Goal: Leave review/rating: Share an evaluation or opinion about a product, service, or content

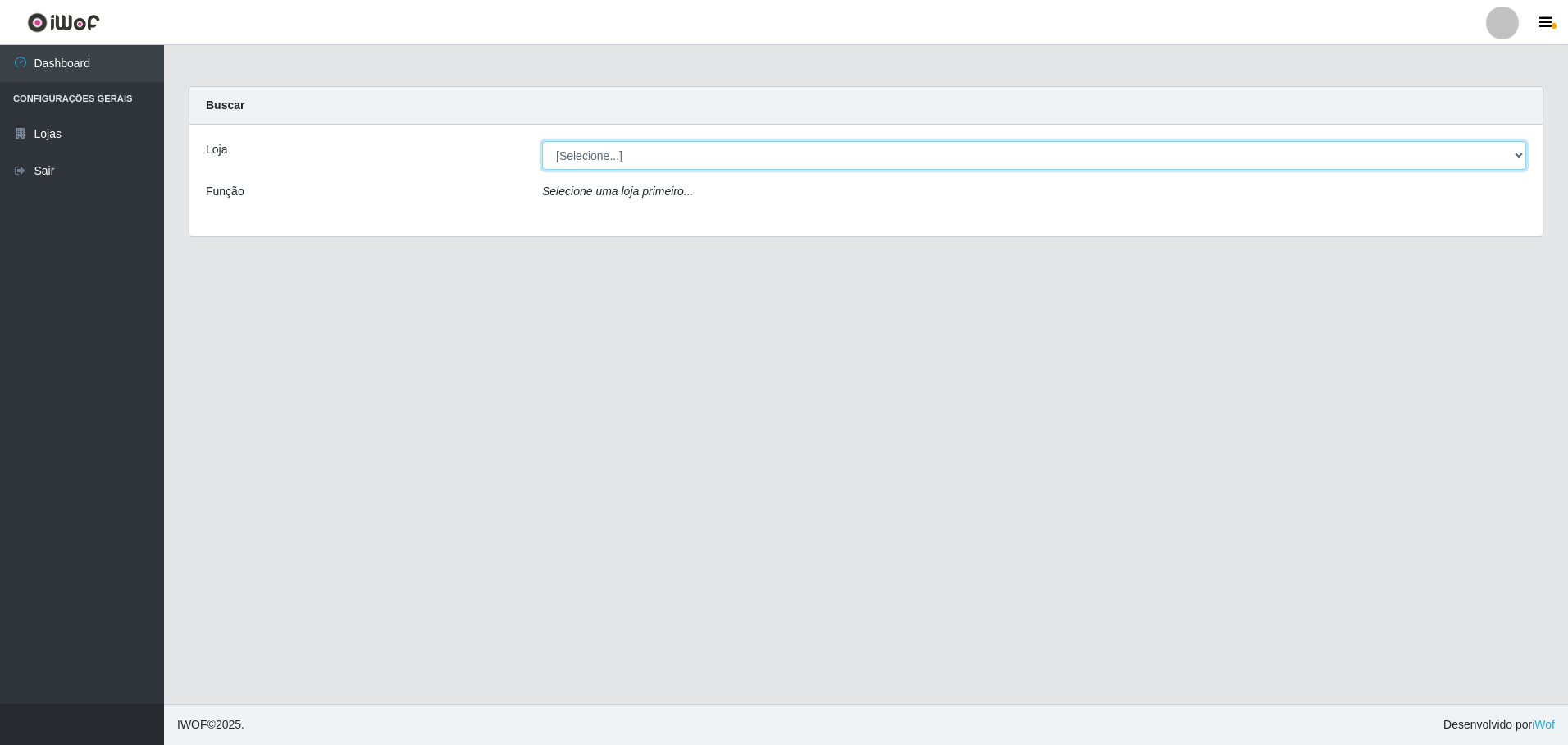
click at [838, 144] on select "[Selecione...] Extrabom - Loja 05 [GEOGRAPHIC_DATA]" at bounding box center [1034, 155] width 985 height 28
click at [839, 164] on select "[Selecione...] Extrabom - Loja 05 [GEOGRAPHIC_DATA]" at bounding box center [1034, 155] width 985 height 28
select select "494"
click at [542, 141] on select "[Selecione...] Extrabom - Loja 05 [GEOGRAPHIC_DATA]" at bounding box center [1034, 155] width 985 height 28
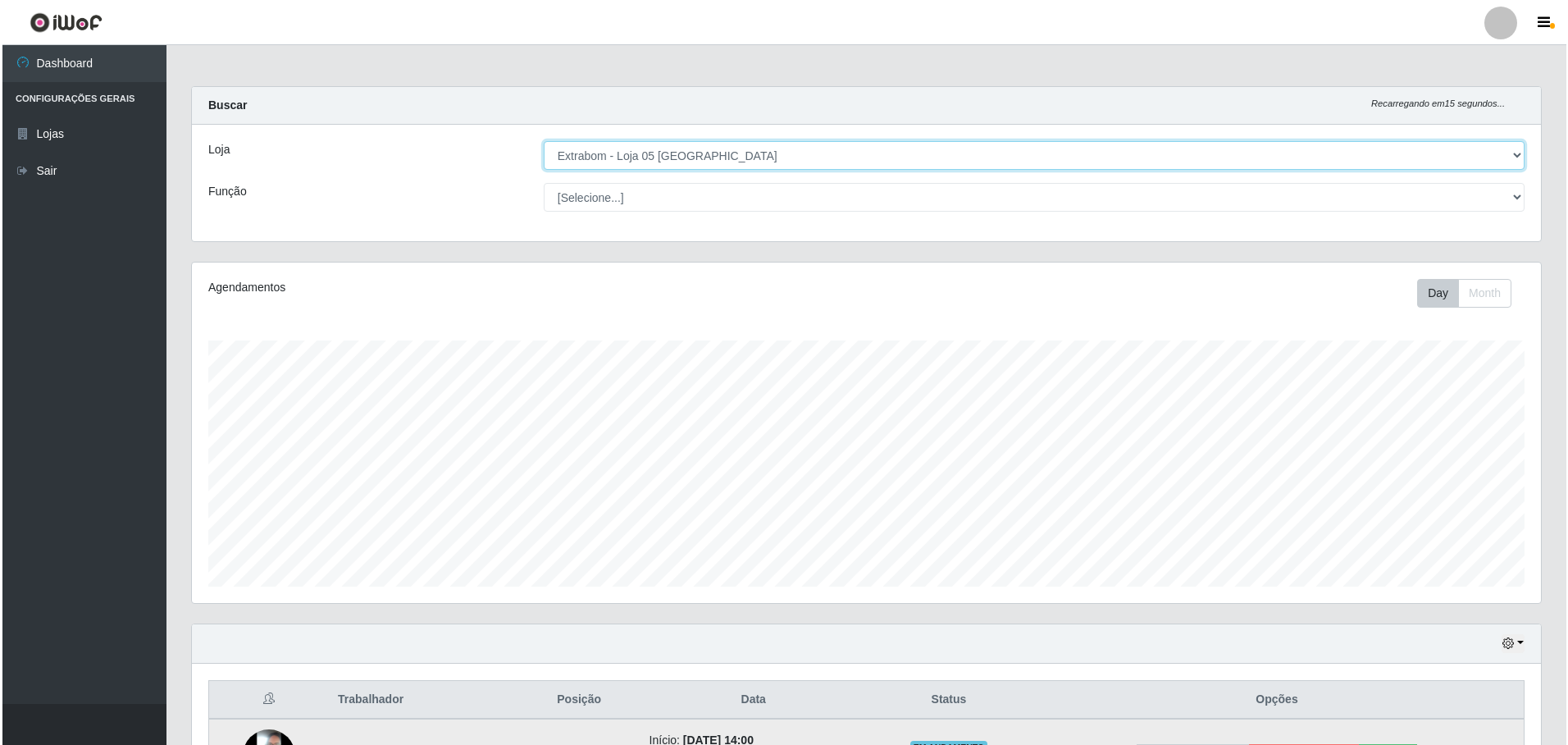
scroll to position [198, 0]
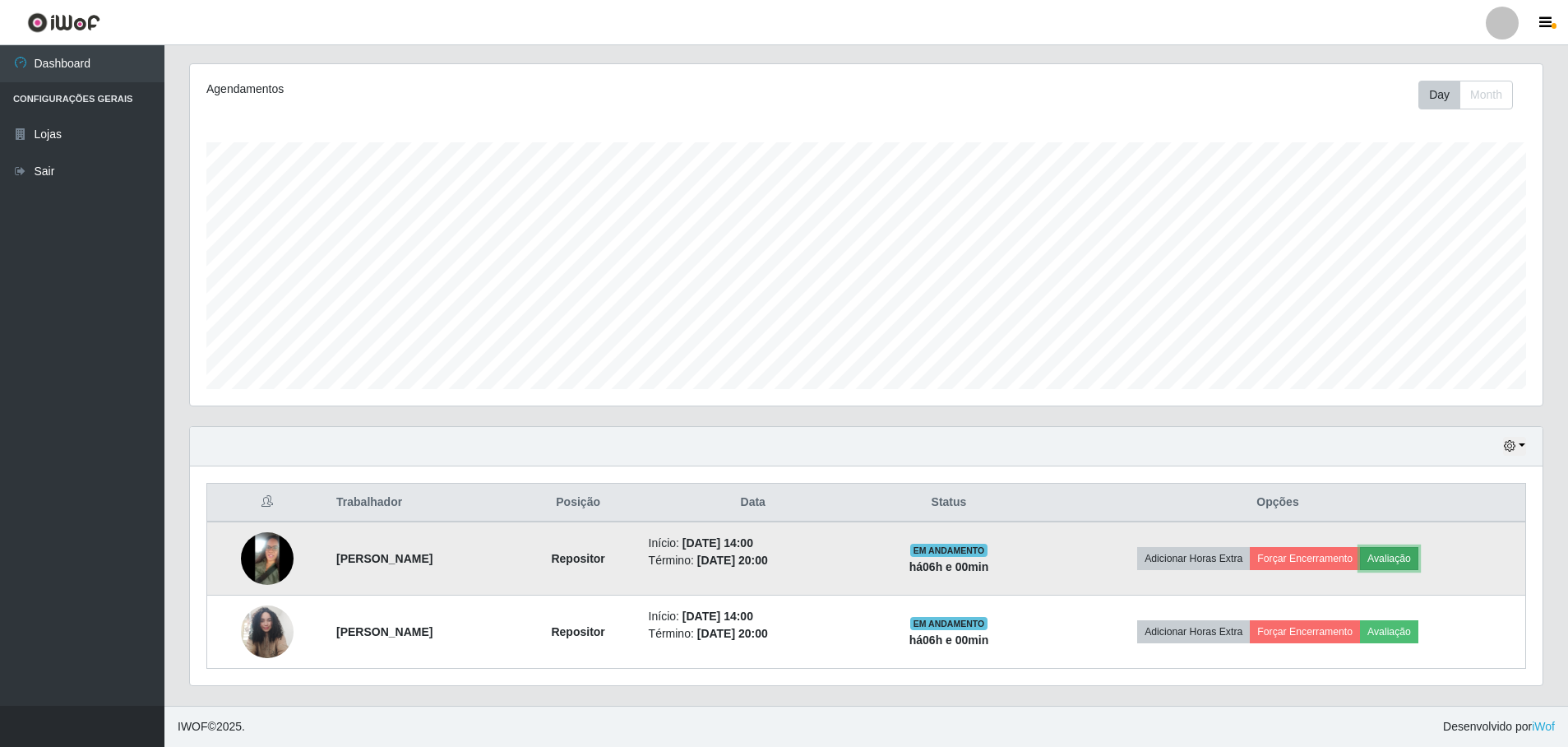
click at [1418, 558] on button "Avaliação" at bounding box center [1389, 558] width 59 height 23
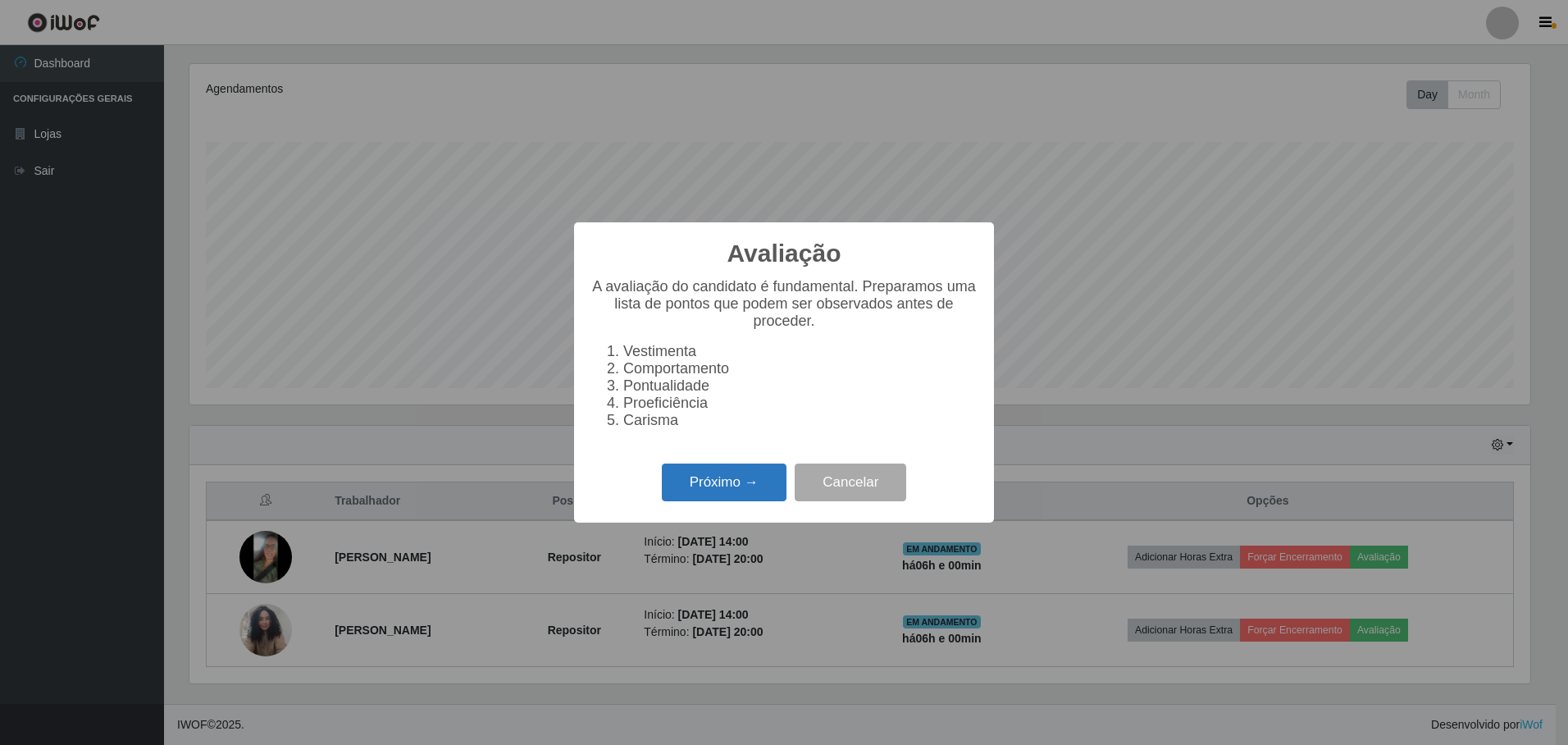
click at [735, 492] on button "Próximo →" at bounding box center [723, 482] width 125 height 39
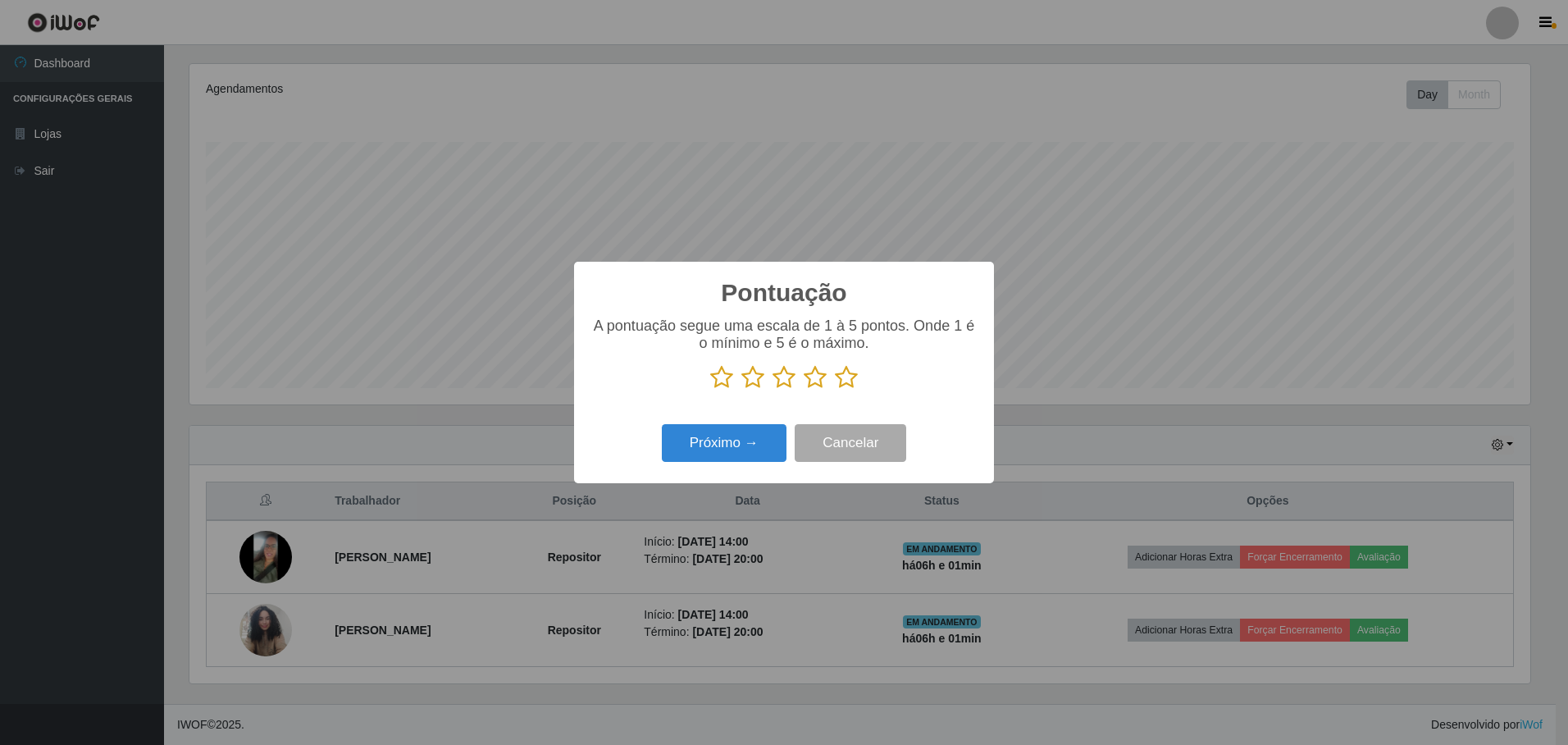
click at [844, 380] on icon at bounding box center [846, 377] width 23 height 25
click at [835, 390] on input "radio" at bounding box center [835, 390] width 0 height 0
click at [742, 444] on button "Próximo →" at bounding box center [723, 443] width 125 height 39
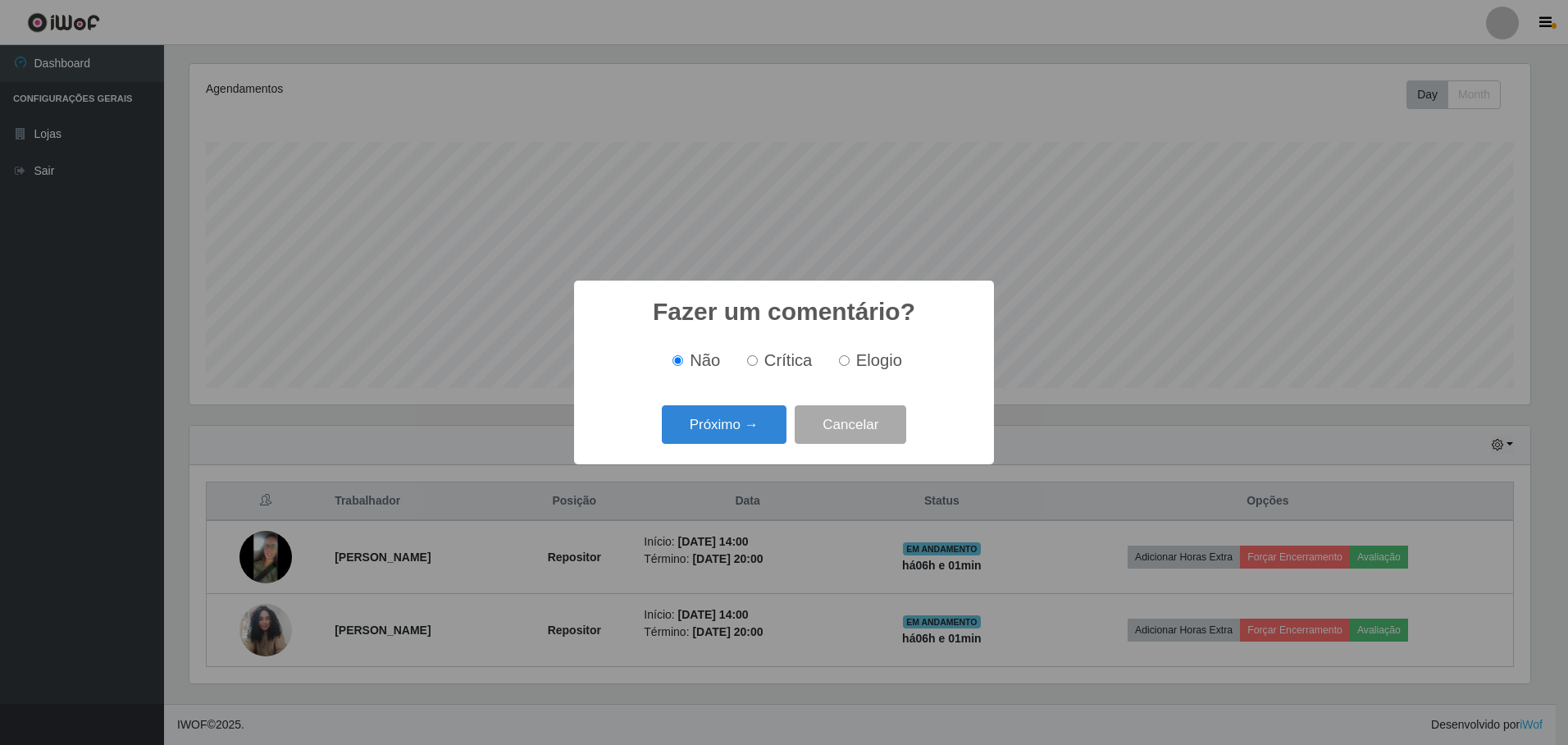
click at [846, 363] on input "Elogio" at bounding box center [845, 360] width 10 height 10
radio input "true"
click at [738, 427] on button "Próximo →" at bounding box center [723, 424] width 125 height 39
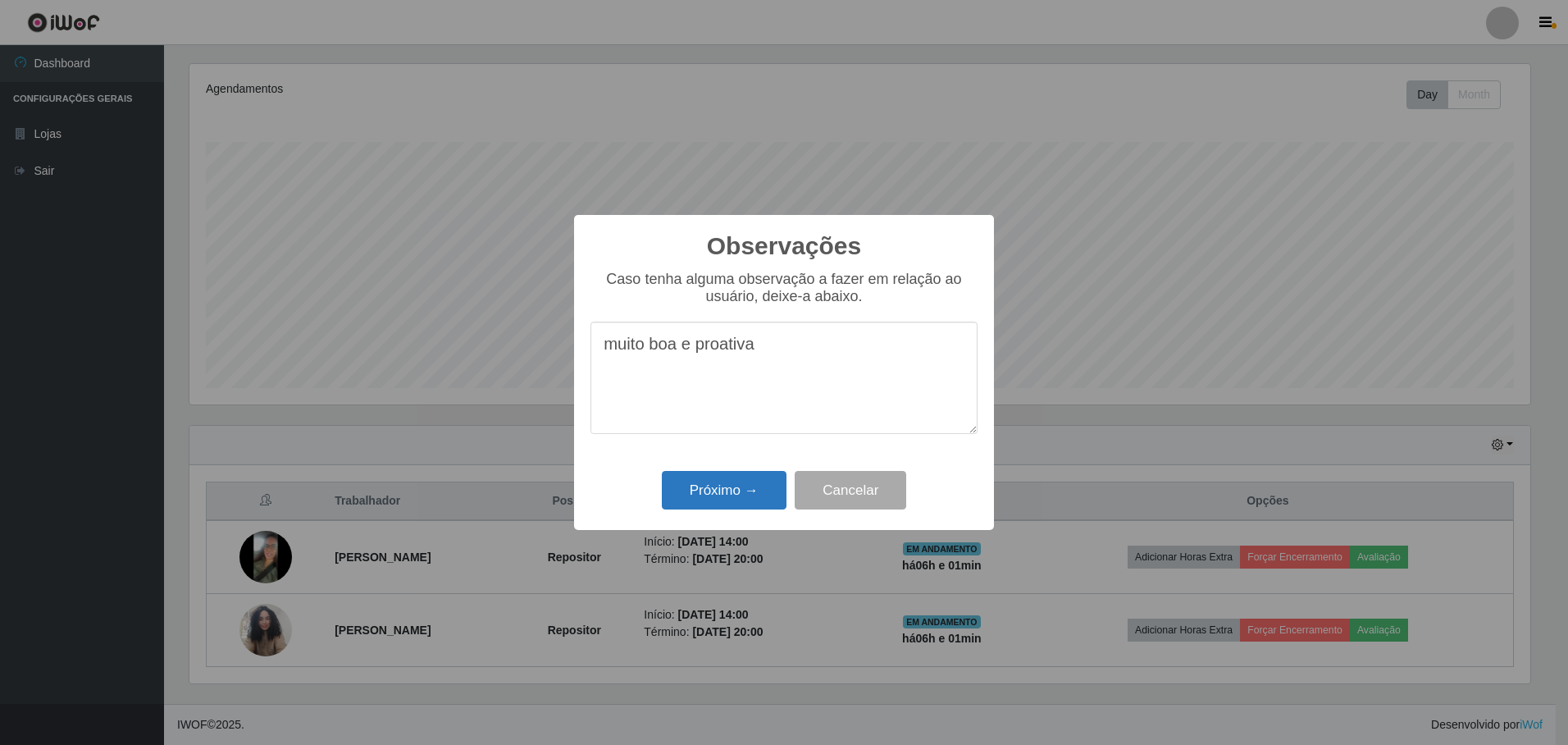
type textarea "muito boa e proativa"
click at [748, 489] on button "Próximo →" at bounding box center [723, 490] width 125 height 39
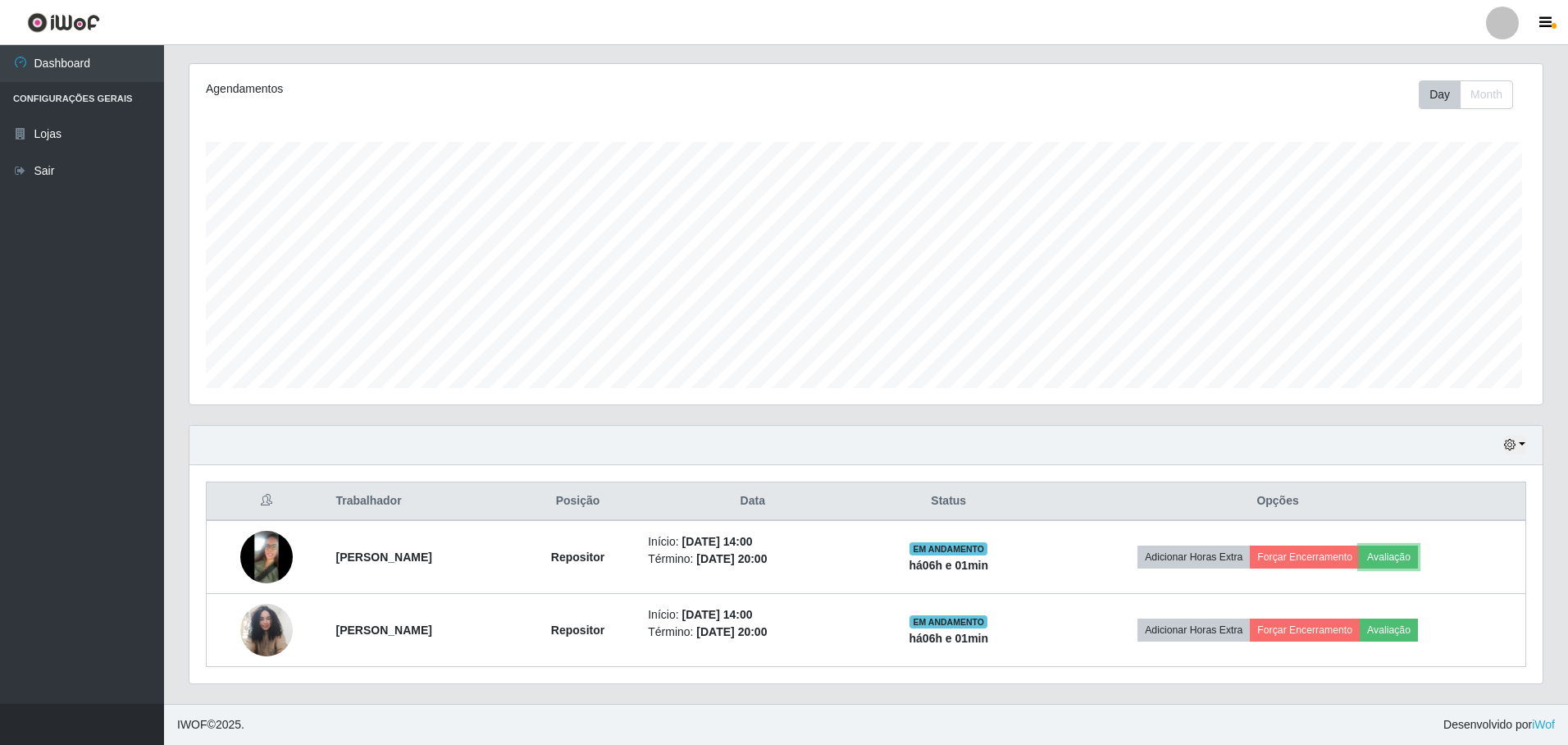
scroll to position [340, 1350]
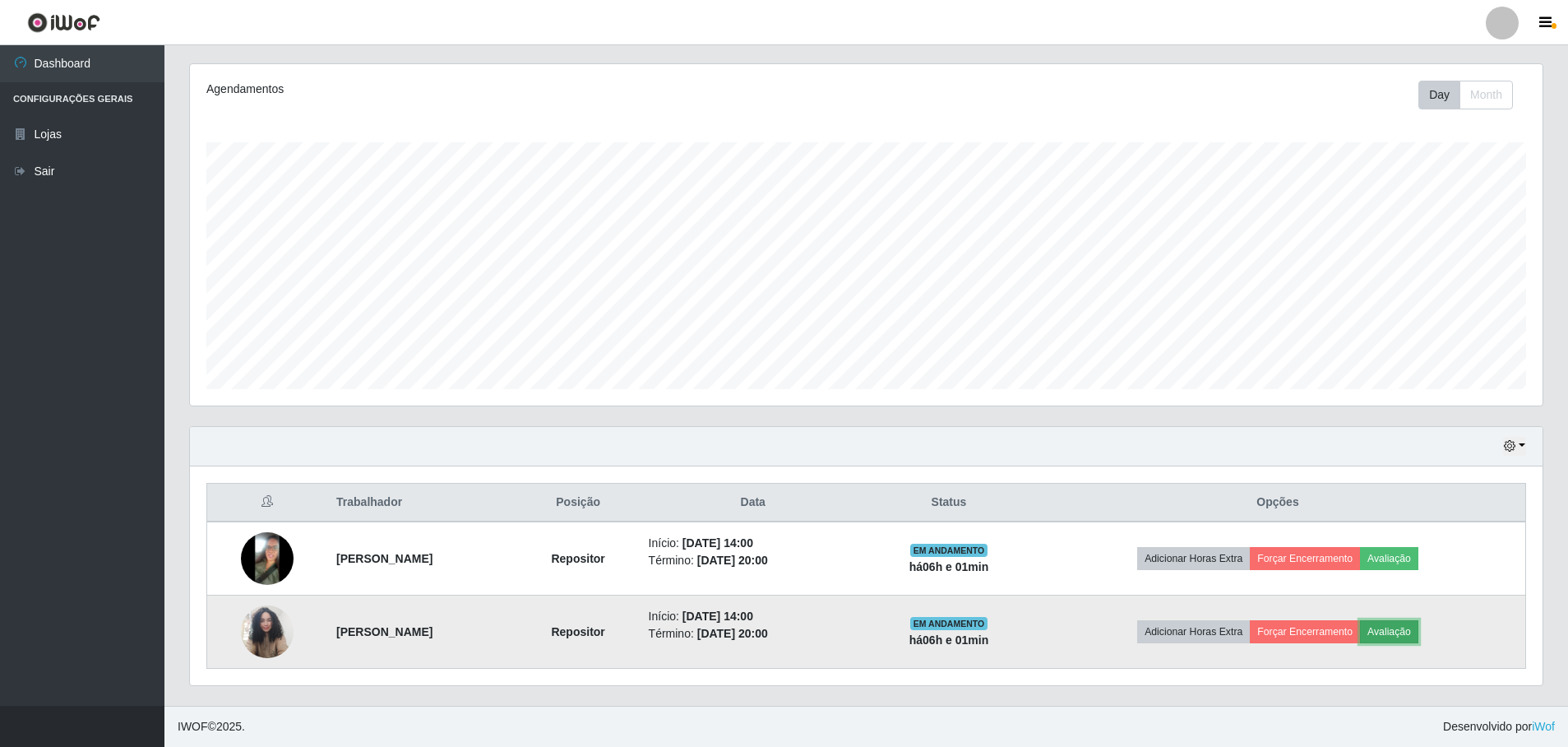
click at [1405, 630] on button "Avaliação" at bounding box center [1389, 632] width 59 height 23
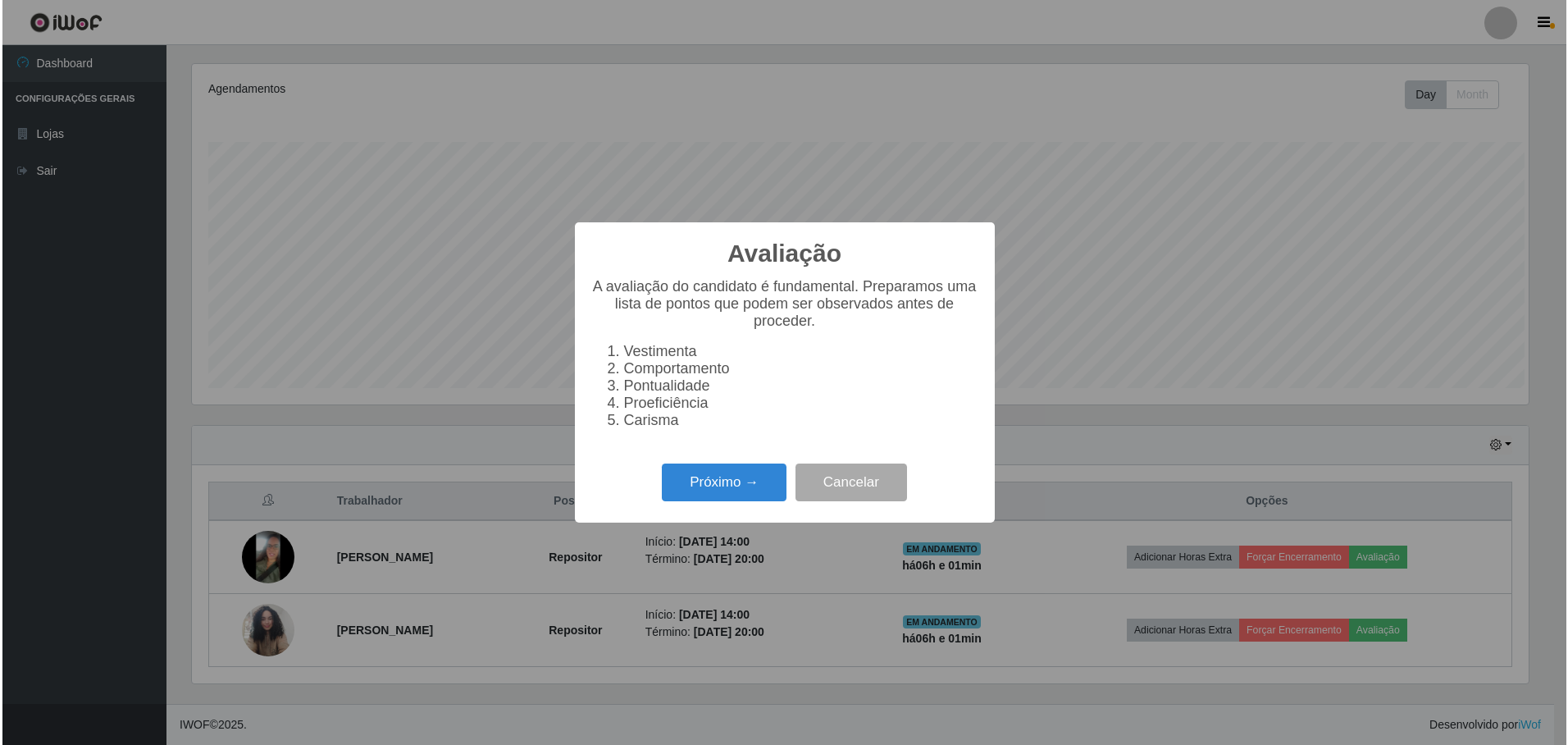
scroll to position [340, 1341]
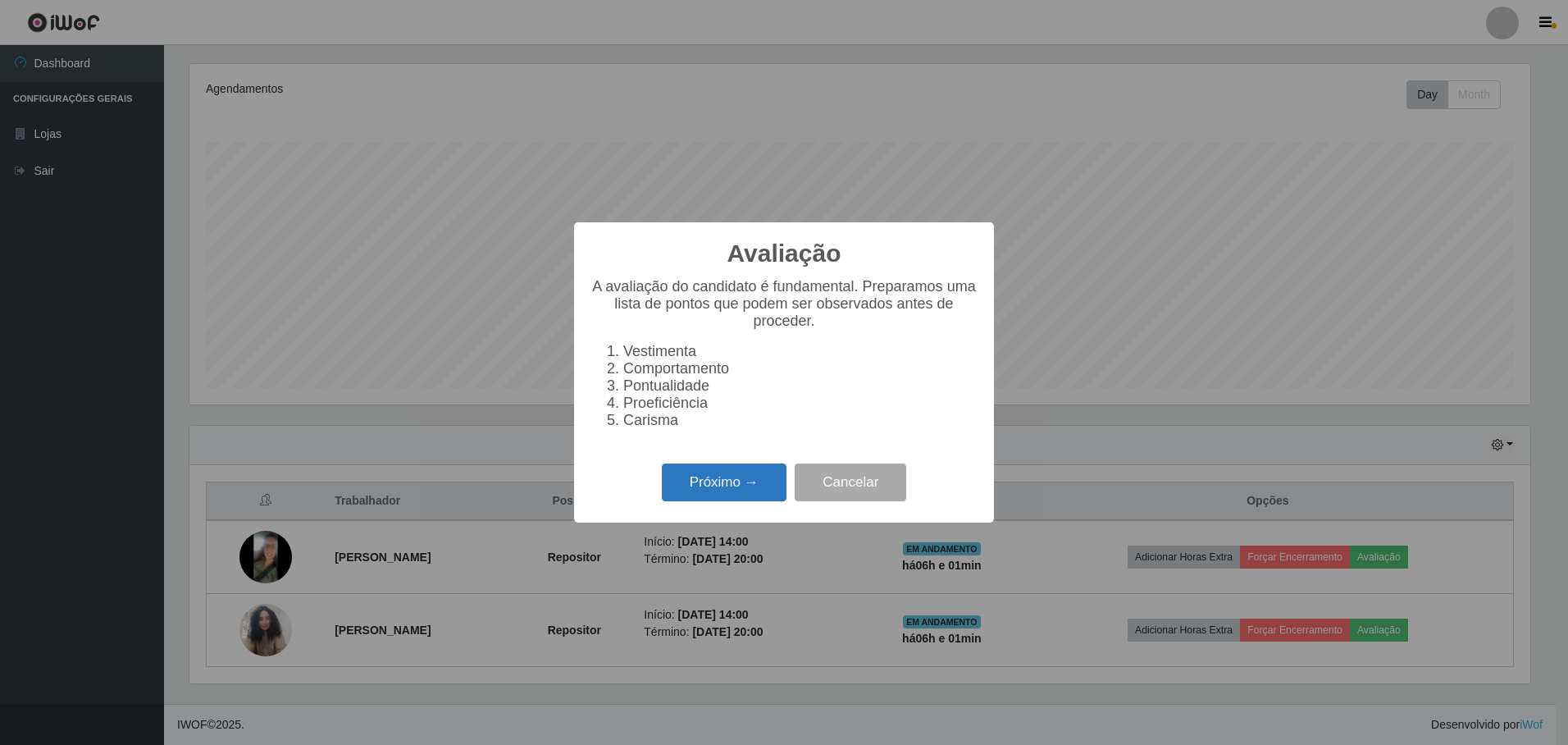
click at [746, 501] on button "Próximo →" at bounding box center [723, 482] width 125 height 39
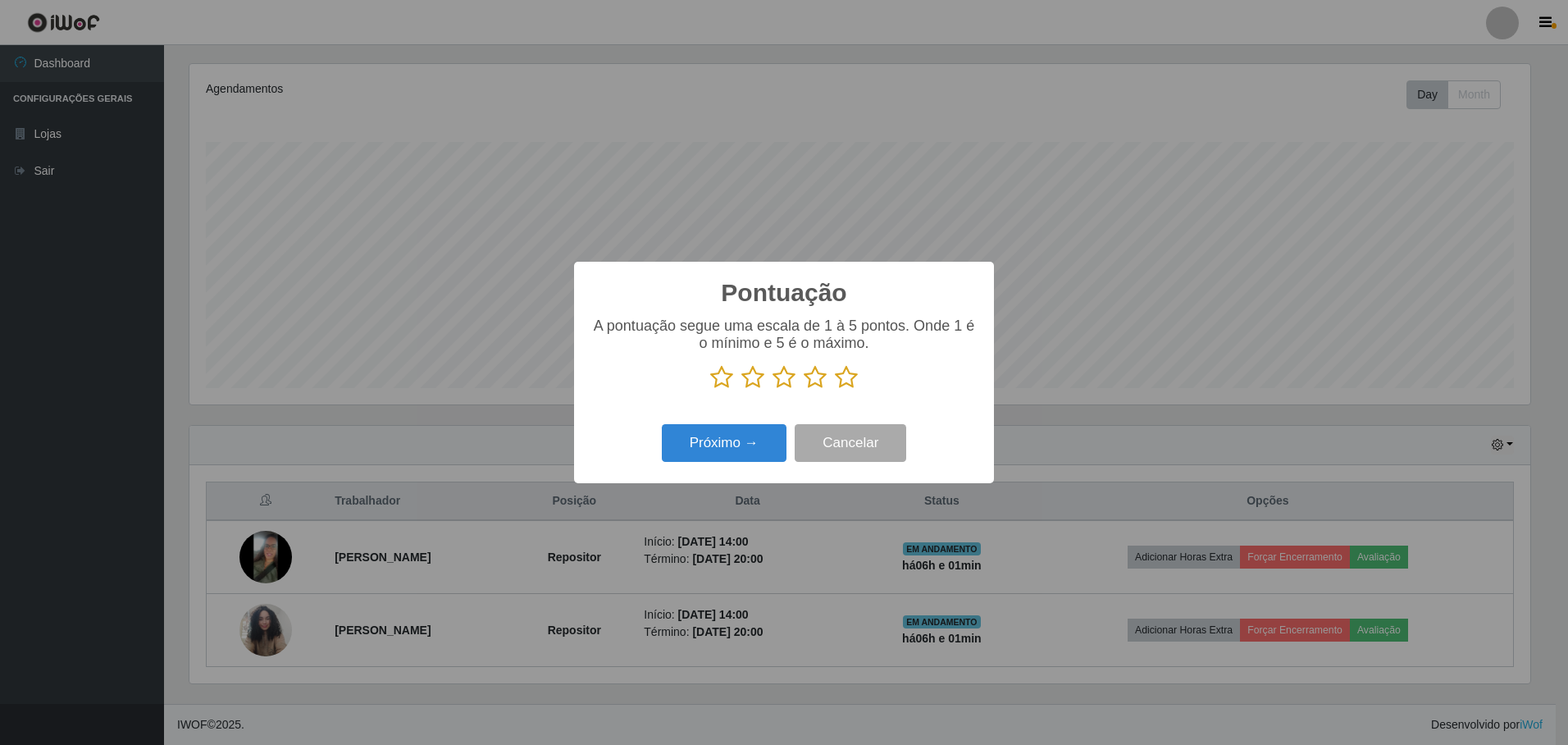
click at [849, 382] on icon at bounding box center [846, 377] width 23 height 25
click at [835, 390] on input "radio" at bounding box center [835, 390] width 0 height 0
click at [747, 448] on button "Próximo →" at bounding box center [723, 443] width 125 height 39
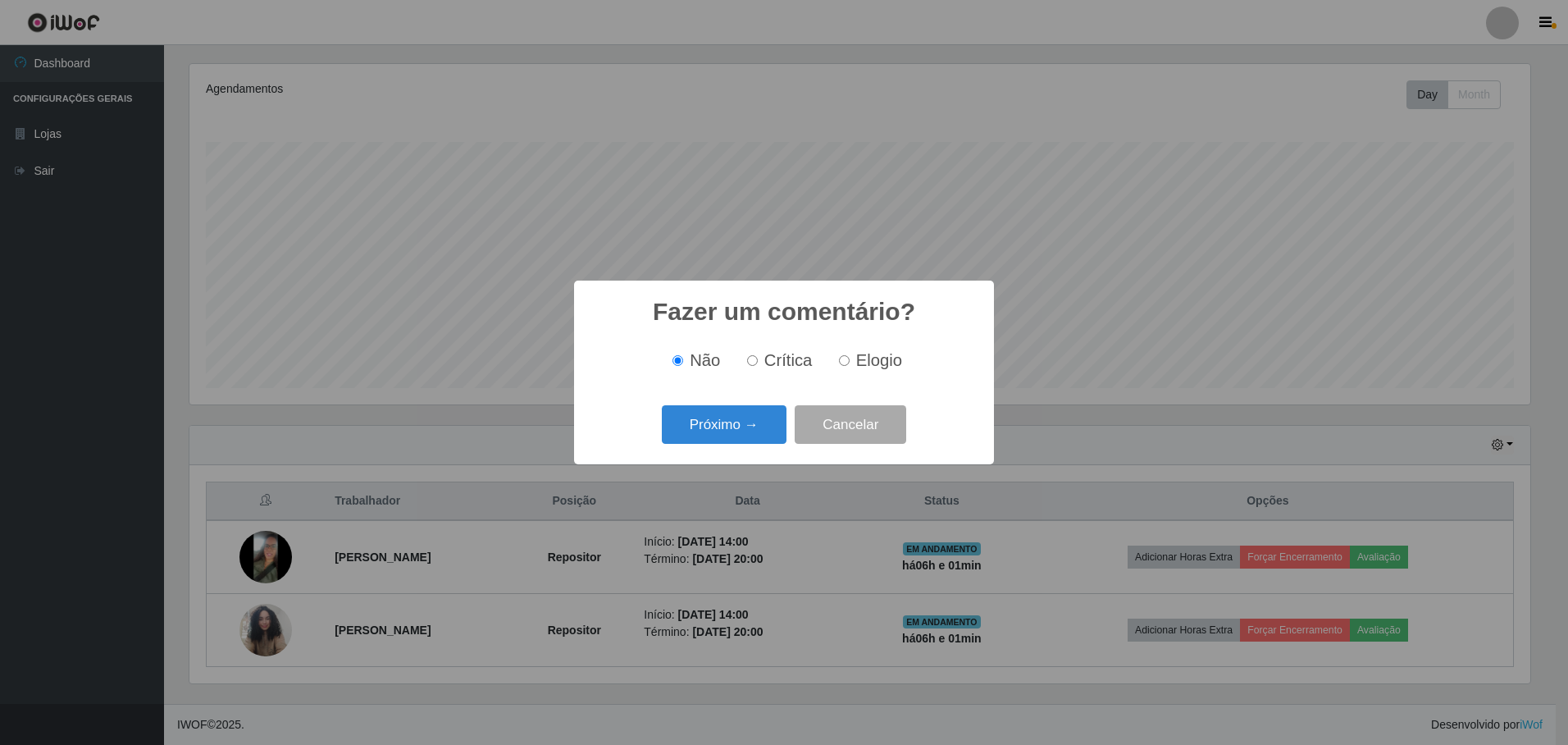
click at [845, 363] on input "Elogio" at bounding box center [845, 360] width 10 height 10
radio input "true"
click at [716, 431] on button "Próximo →" at bounding box center [723, 424] width 125 height 39
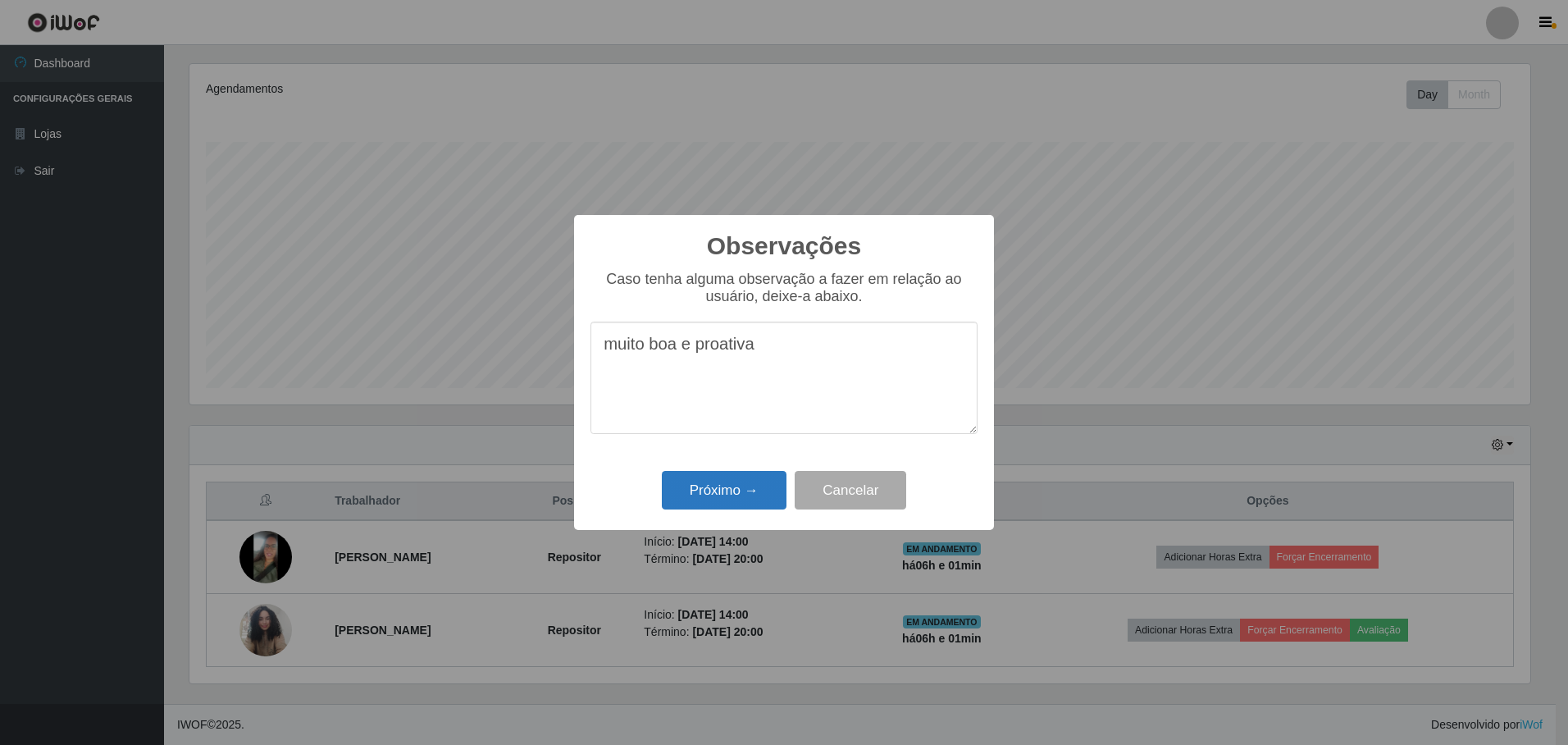
type textarea "muito boa e proativa"
click at [704, 489] on button "Próximo →" at bounding box center [723, 490] width 125 height 39
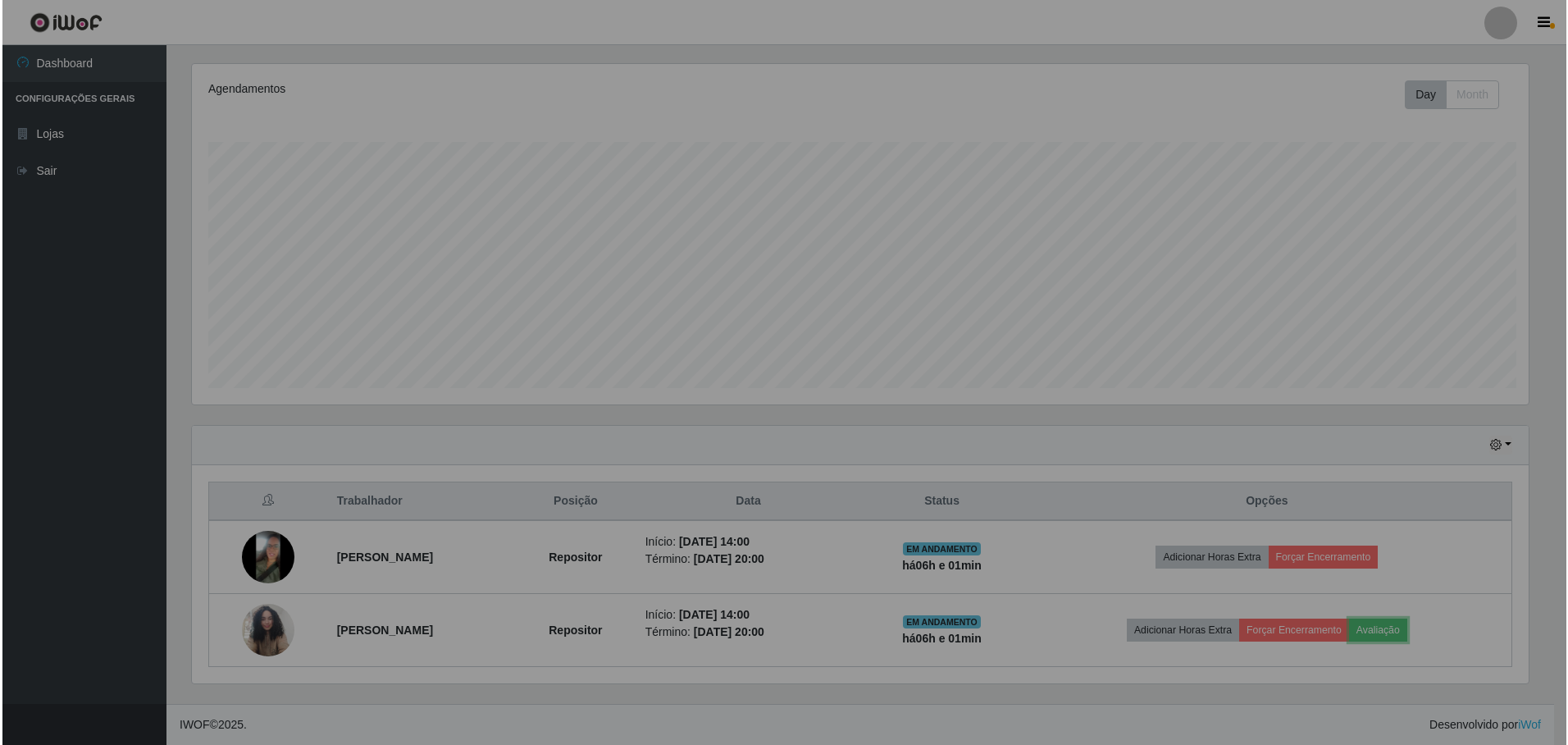
scroll to position [340, 1350]
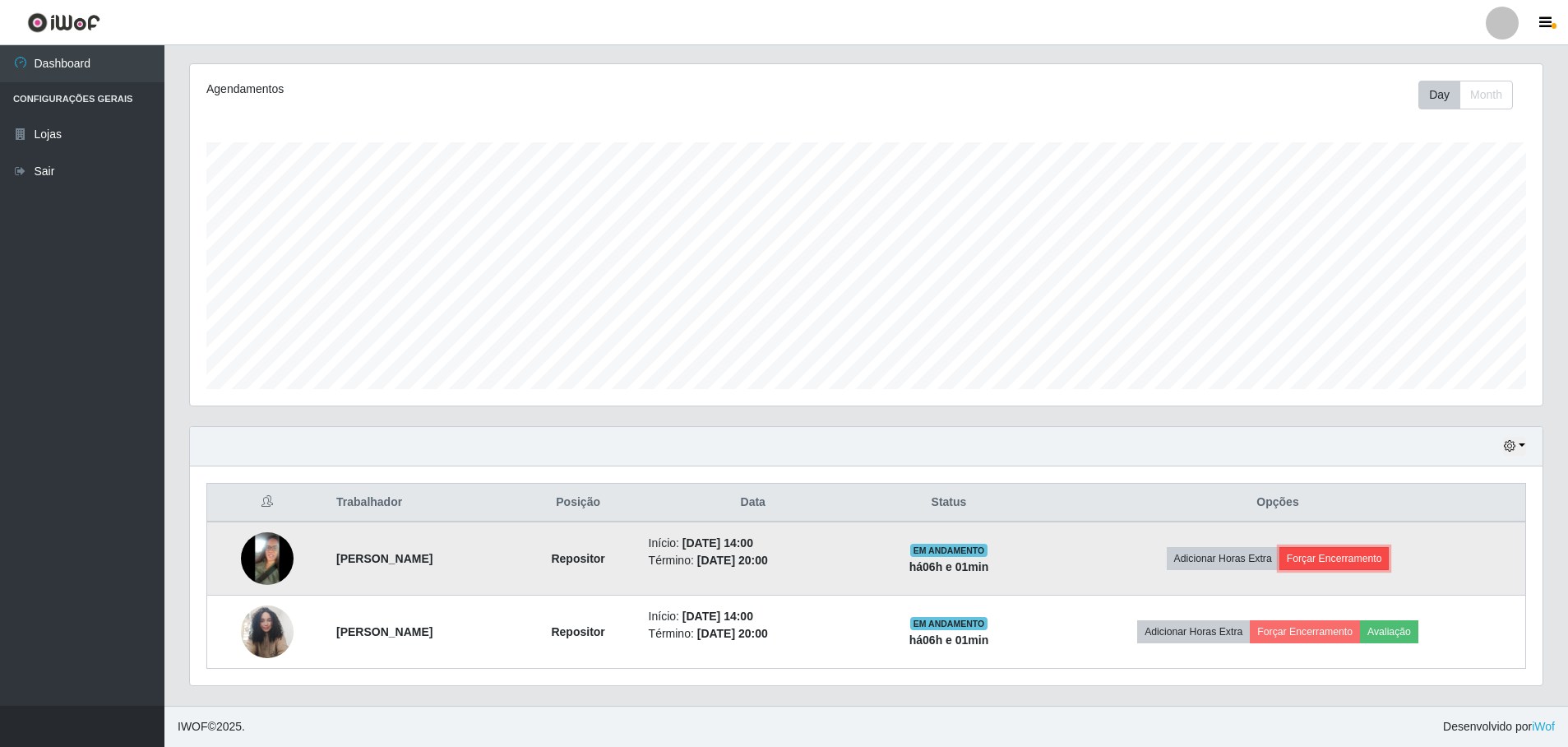
click at [1345, 556] on button "Forçar Encerramento" at bounding box center [1335, 558] width 110 height 23
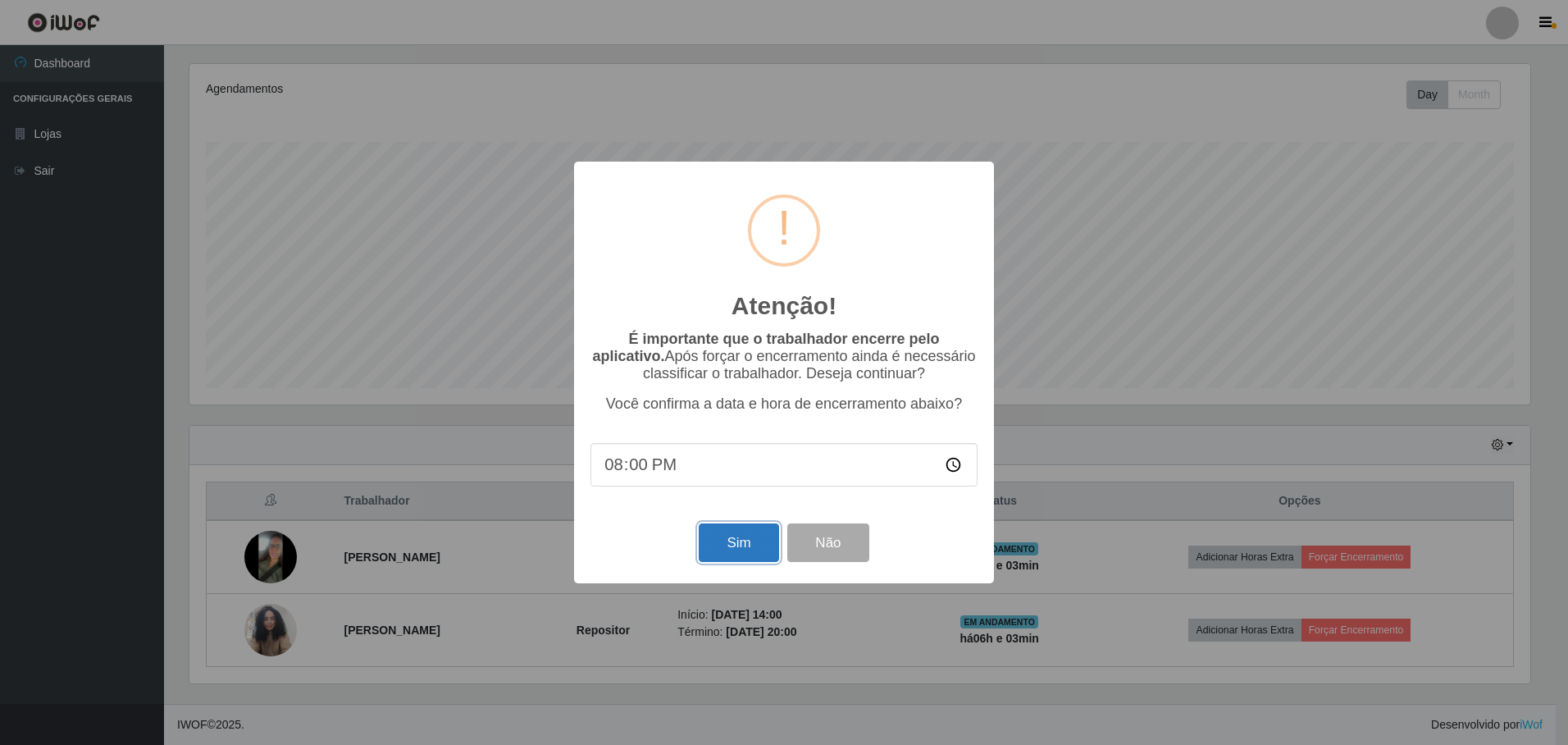
click at [725, 539] on button "Sim" at bounding box center [738, 542] width 80 height 39
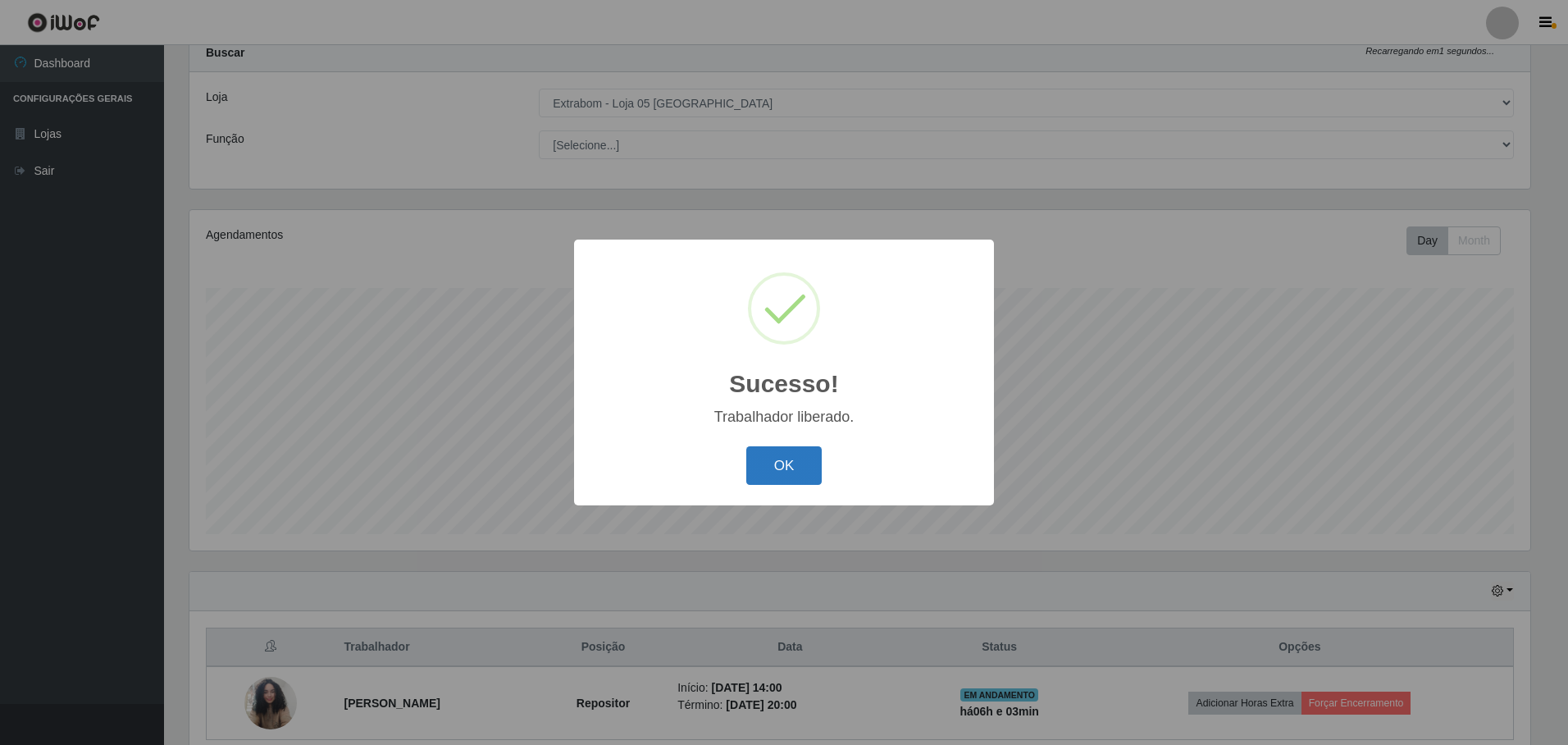
click at [786, 469] on button "OK" at bounding box center [784, 465] width 76 height 39
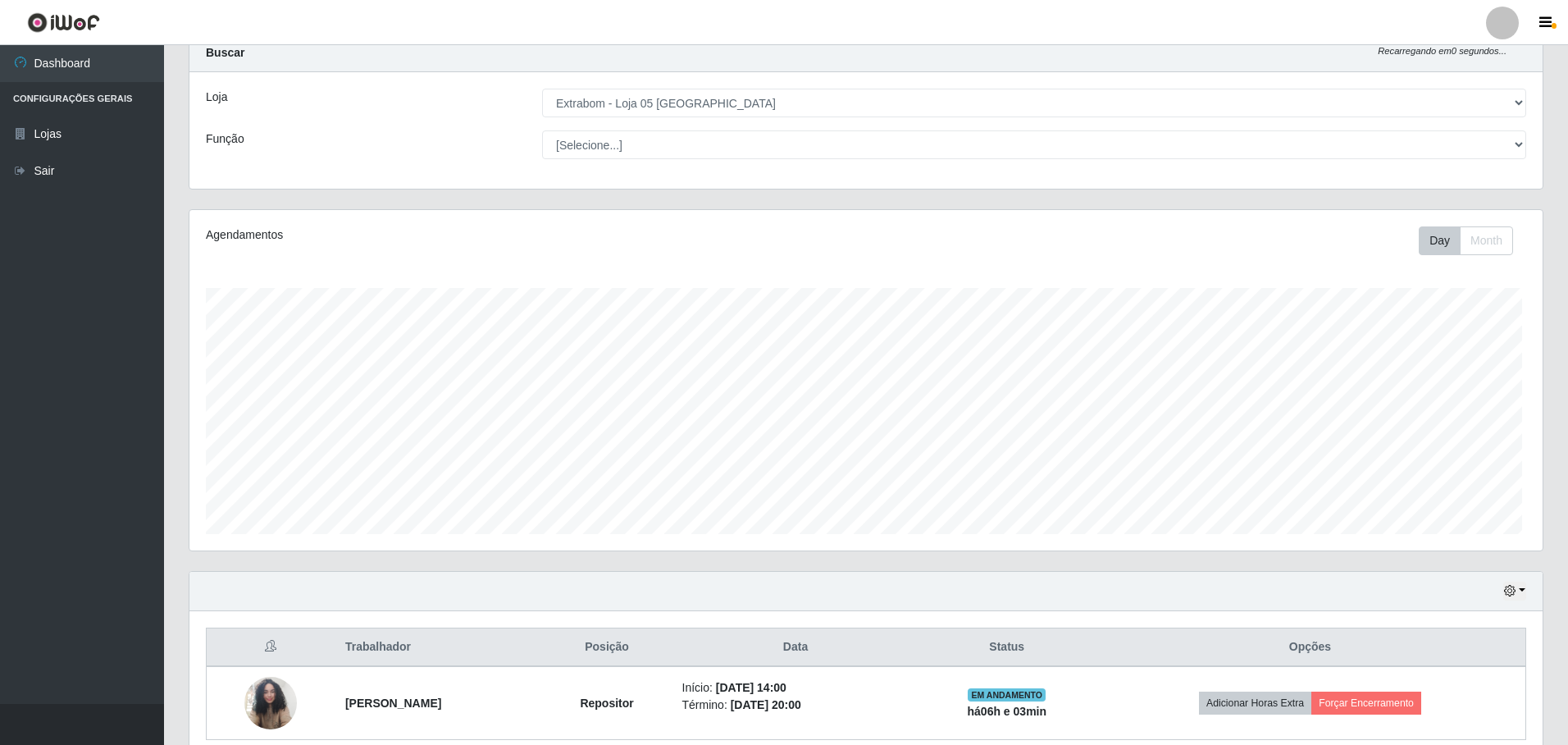
scroll to position [340, 1350]
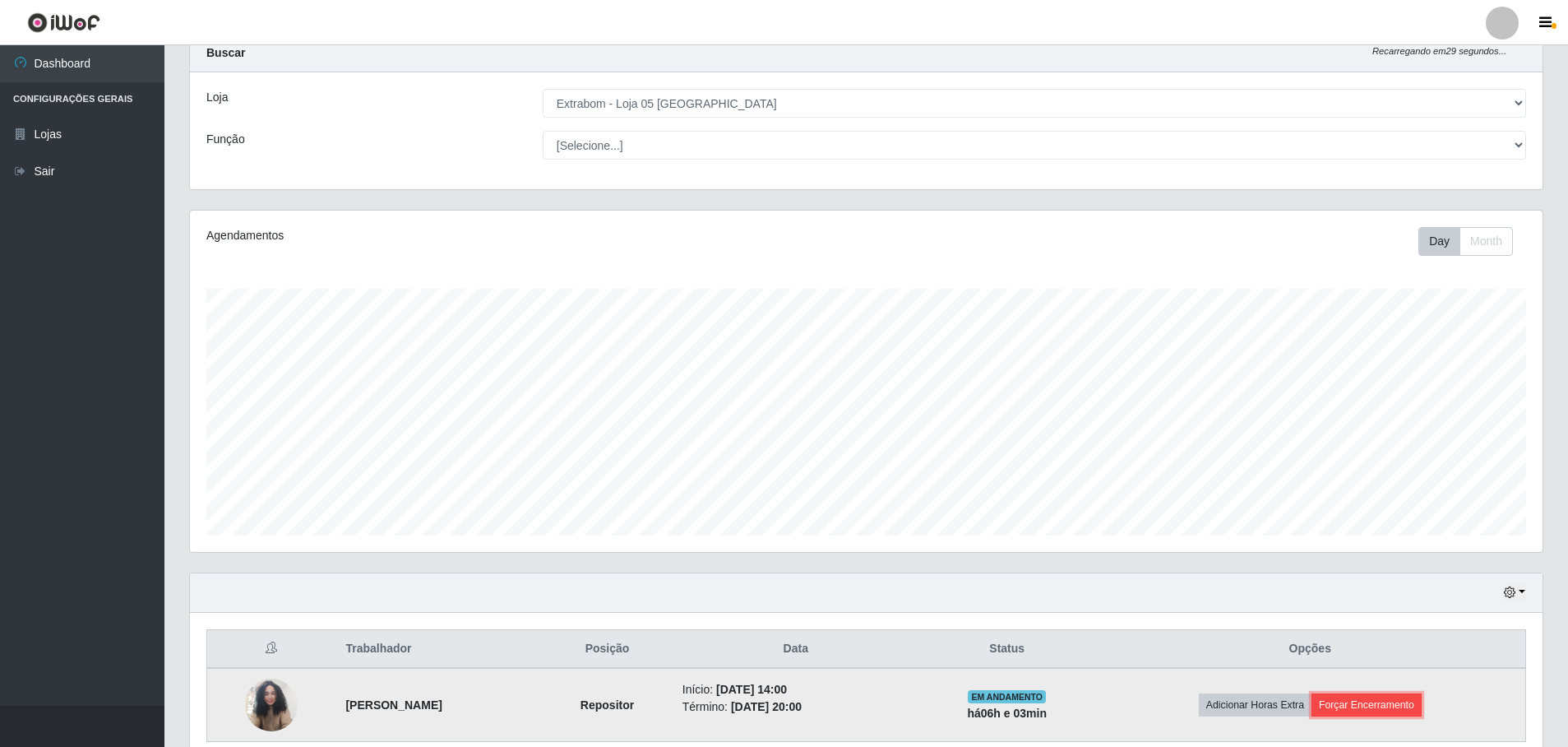
click at [1390, 710] on button "Forçar Encerramento" at bounding box center [1367, 705] width 110 height 23
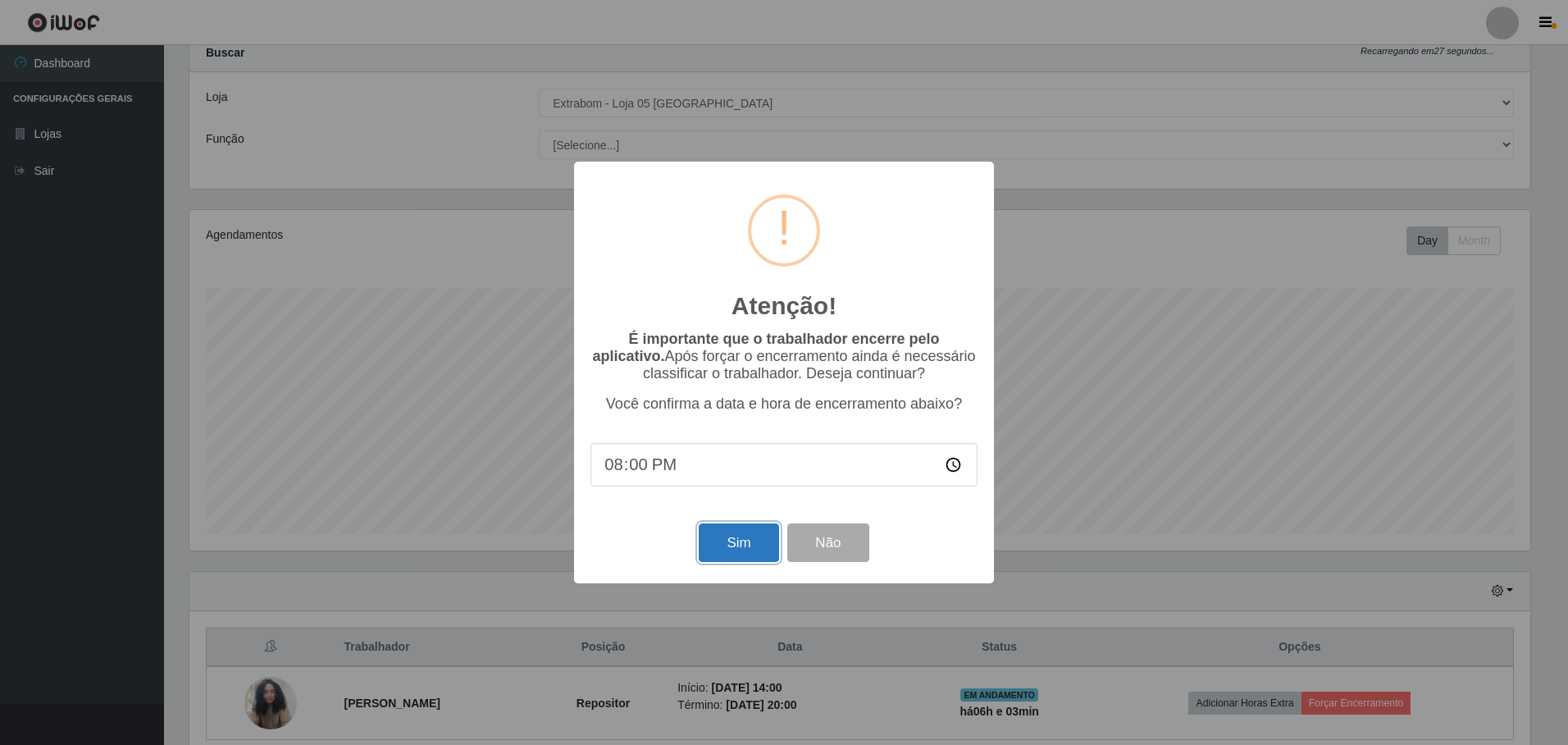
click at [740, 548] on button "Sim" at bounding box center [738, 542] width 80 height 39
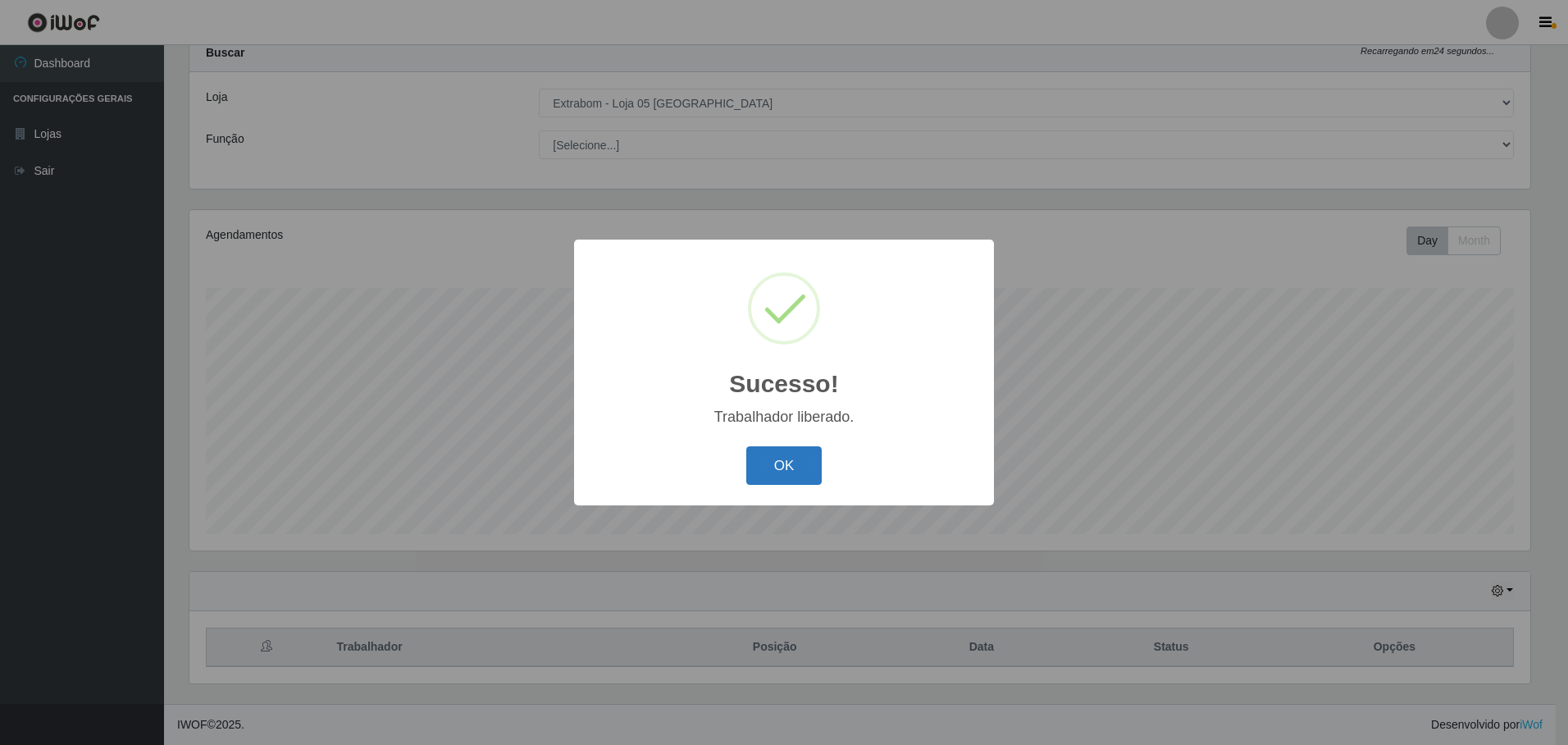
click at [790, 464] on button "OK" at bounding box center [784, 465] width 76 height 39
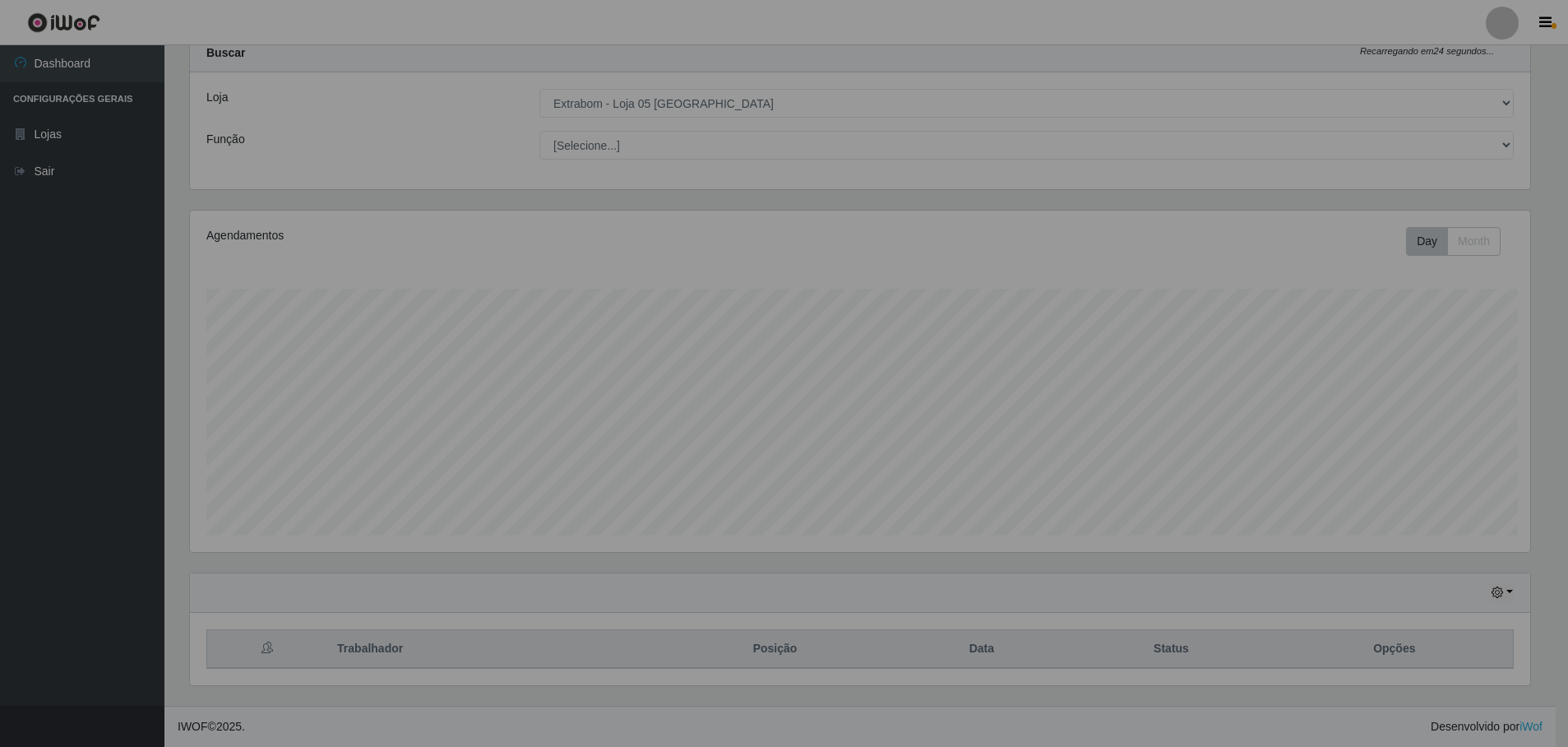
scroll to position [341, 1353]
